Goal: Task Accomplishment & Management: Use online tool/utility

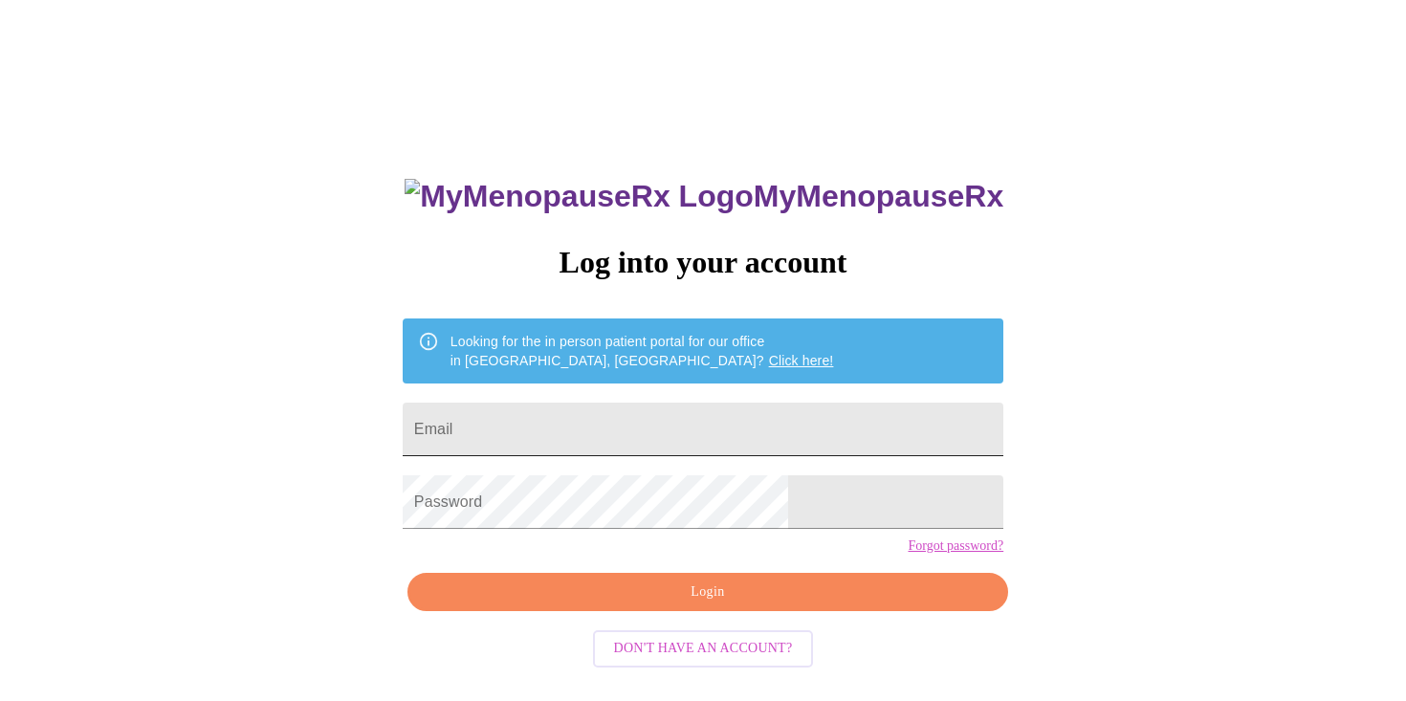
click at [663, 403] on input "Email" at bounding box center [703, 430] width 601 height 54
type input "[EMAIL_ADDRESS][DOMAIN_NAME]"
click at [840, 604] on span "Login" at bounding box center [707, 593] width 557 height 24
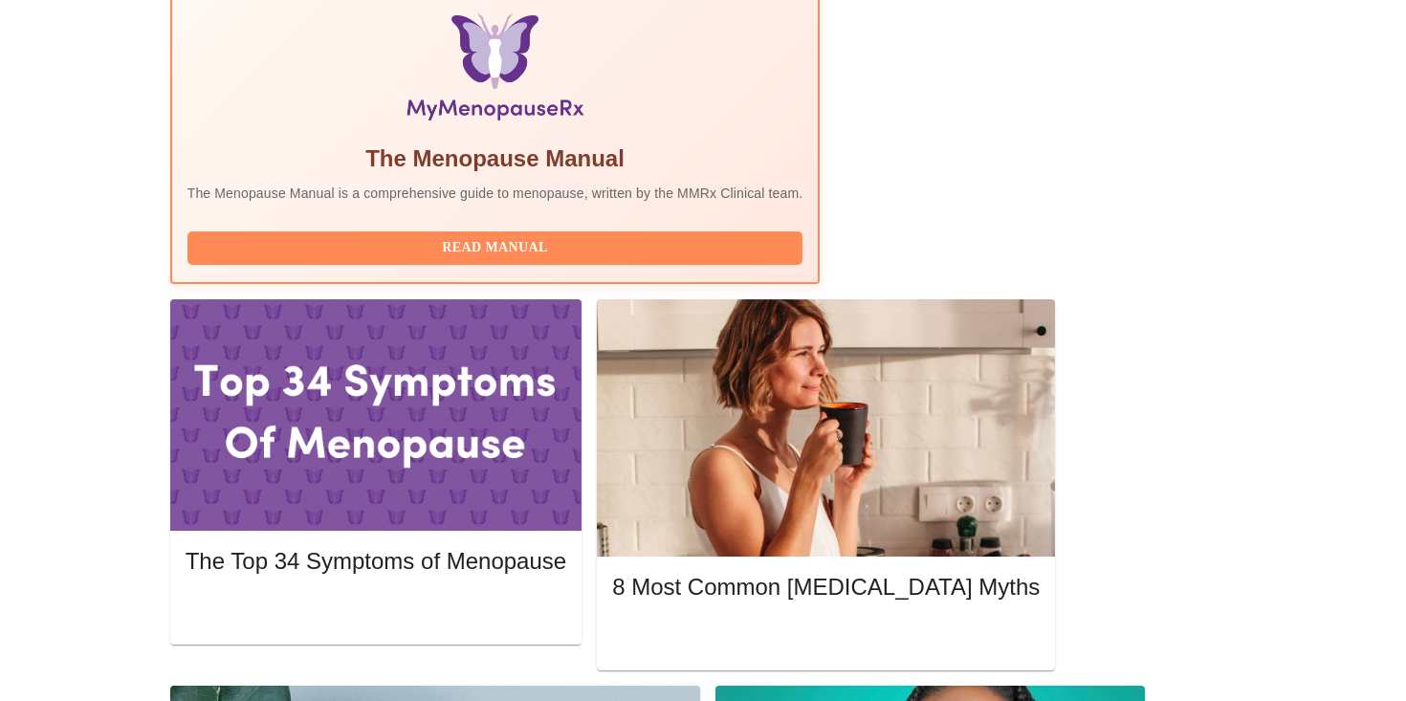
scroll to position [622, 0]
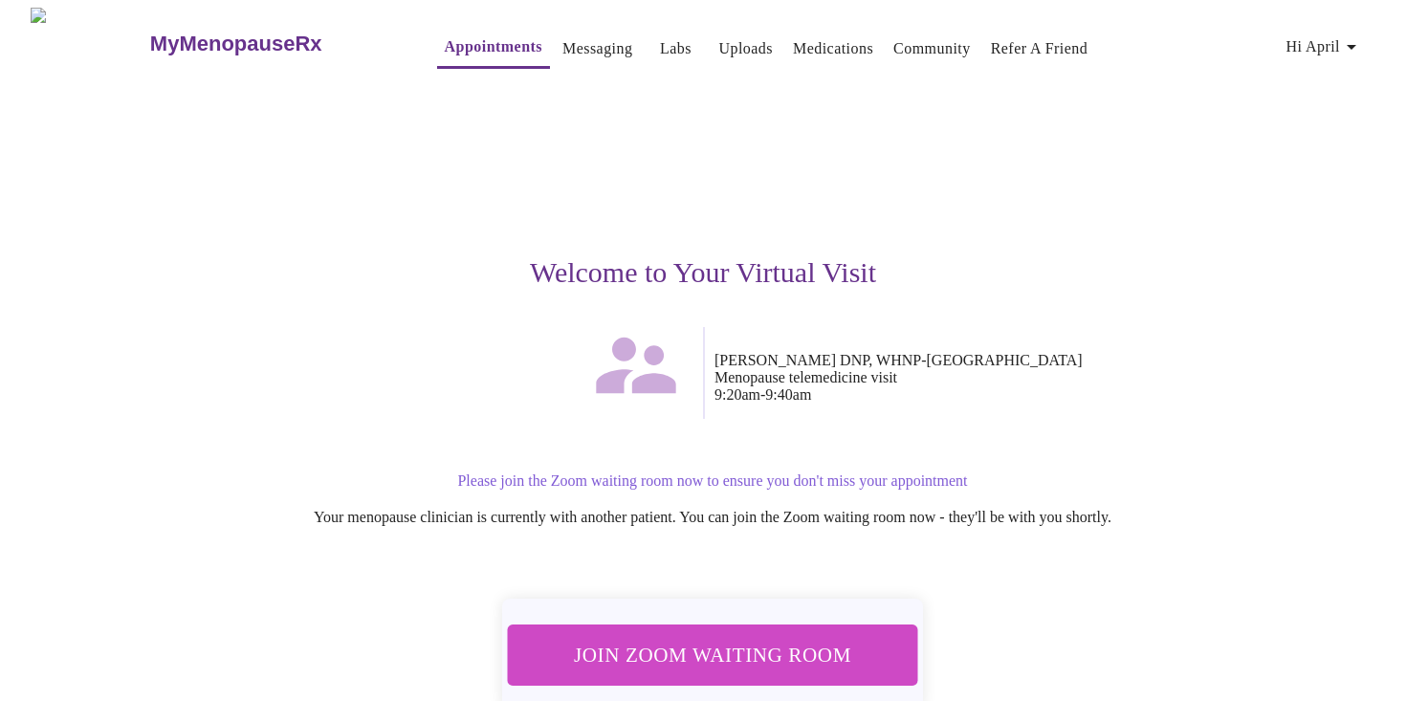
click at [605, 625] on button "Join Zoom Waiting Room" at bounding box center [712, 655] width 411 height 61
